Goal: Transaction & Acquisition: Purchase product/service

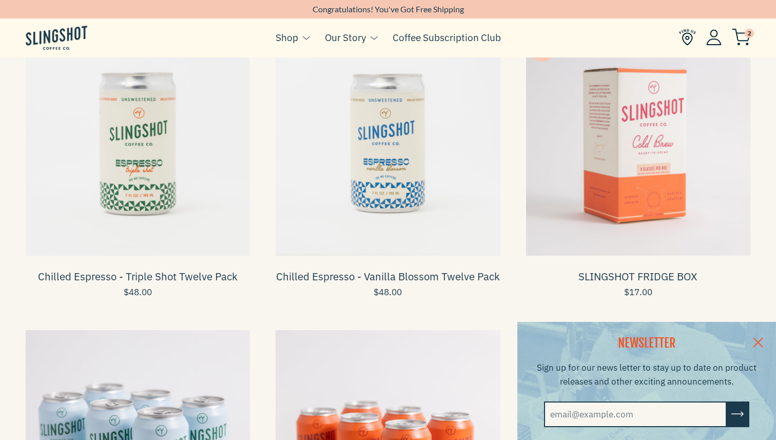
scroll to position [402, 0]
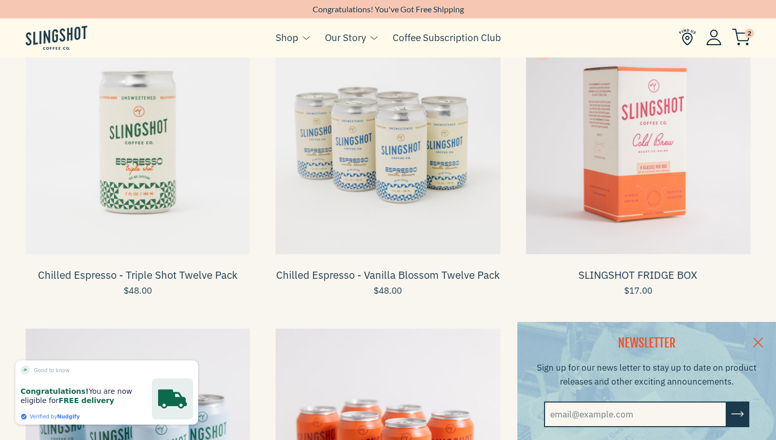
click at [352, 177] on span at bounding box center [388, 142] width 224 height 224
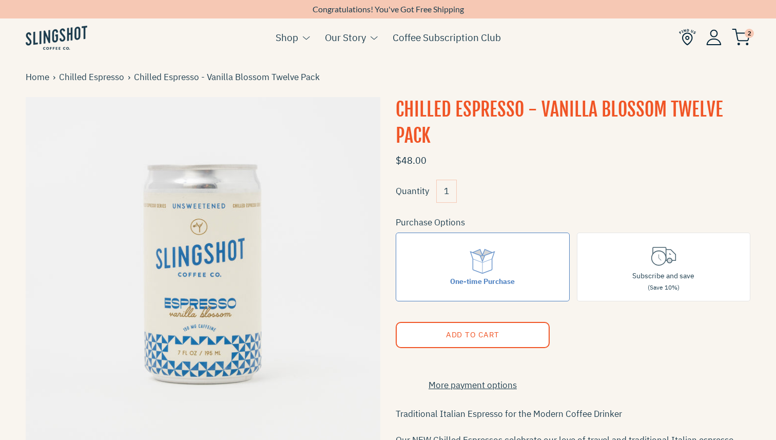
click at [521, 334] on button "Add to Cart" at bounding box center [473, 335] width 154 height 26
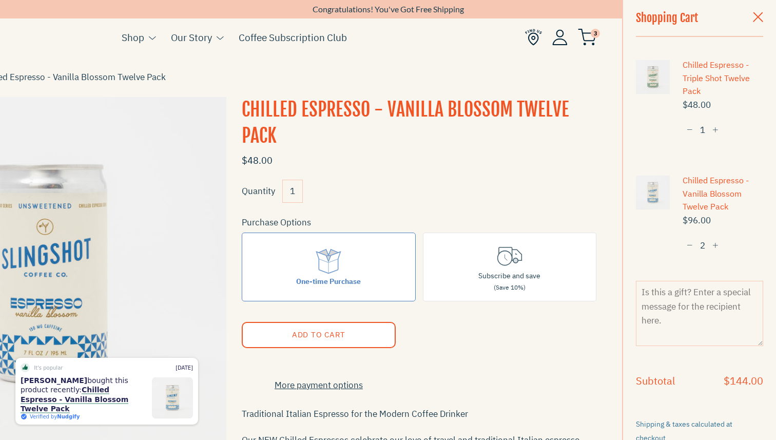
click at [663, 75] on link at bounding box center [653, 77] width 34 height 34
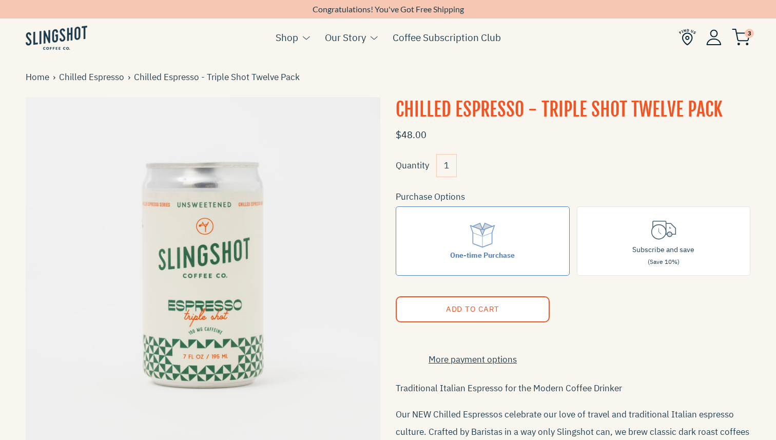
click at [742, 40] on img at bounding box center [741, 37] width 18 height 17
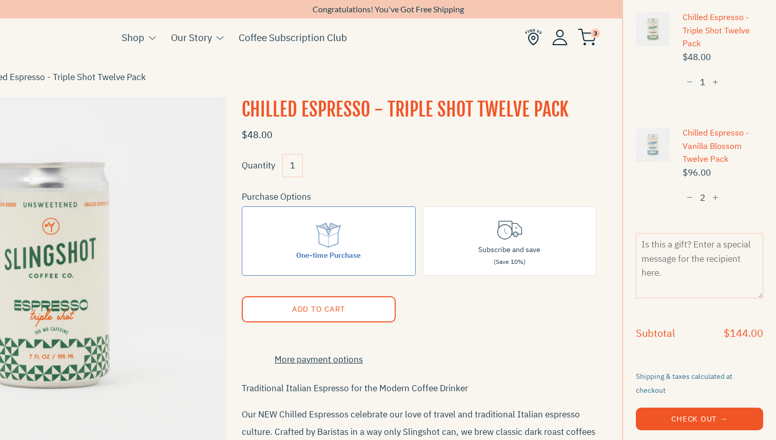
scroll to position [50, 0]
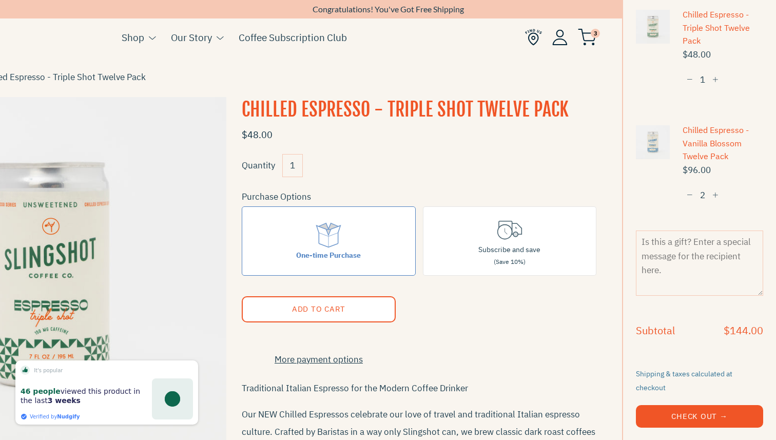
click at [689, 191] on button "−" at bounding box center [690, 195] width 14 height 19
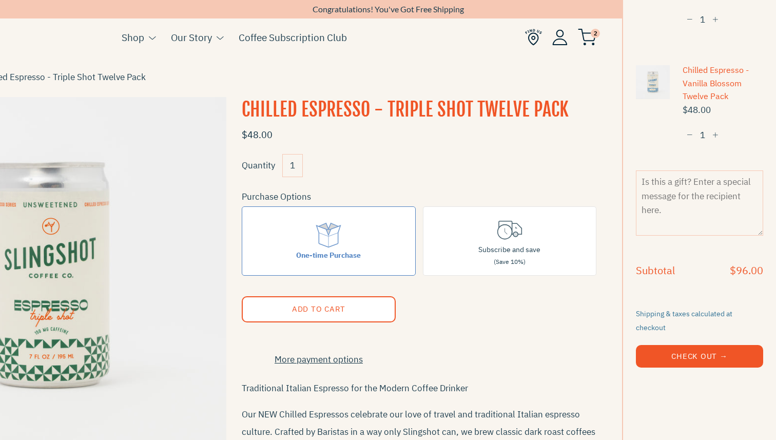
scroll to position [135, 0]
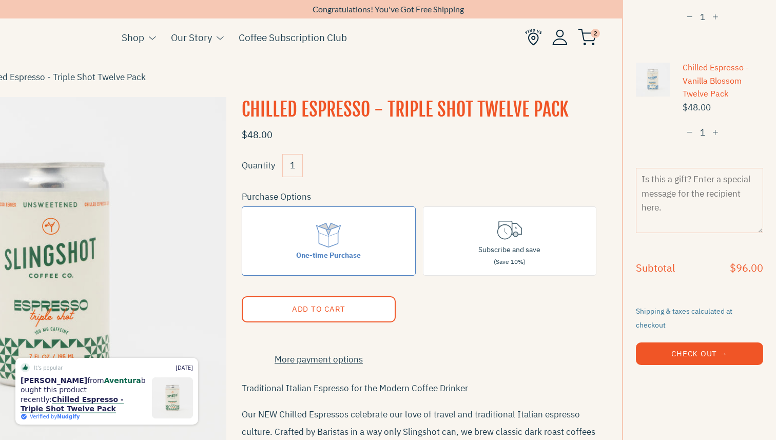
click at [638, 369] on shop-pay-wallet-button at bounding box center [637, 374] width 2 height 11
